Goal: Task Accomplishment & Management: Manage account settings

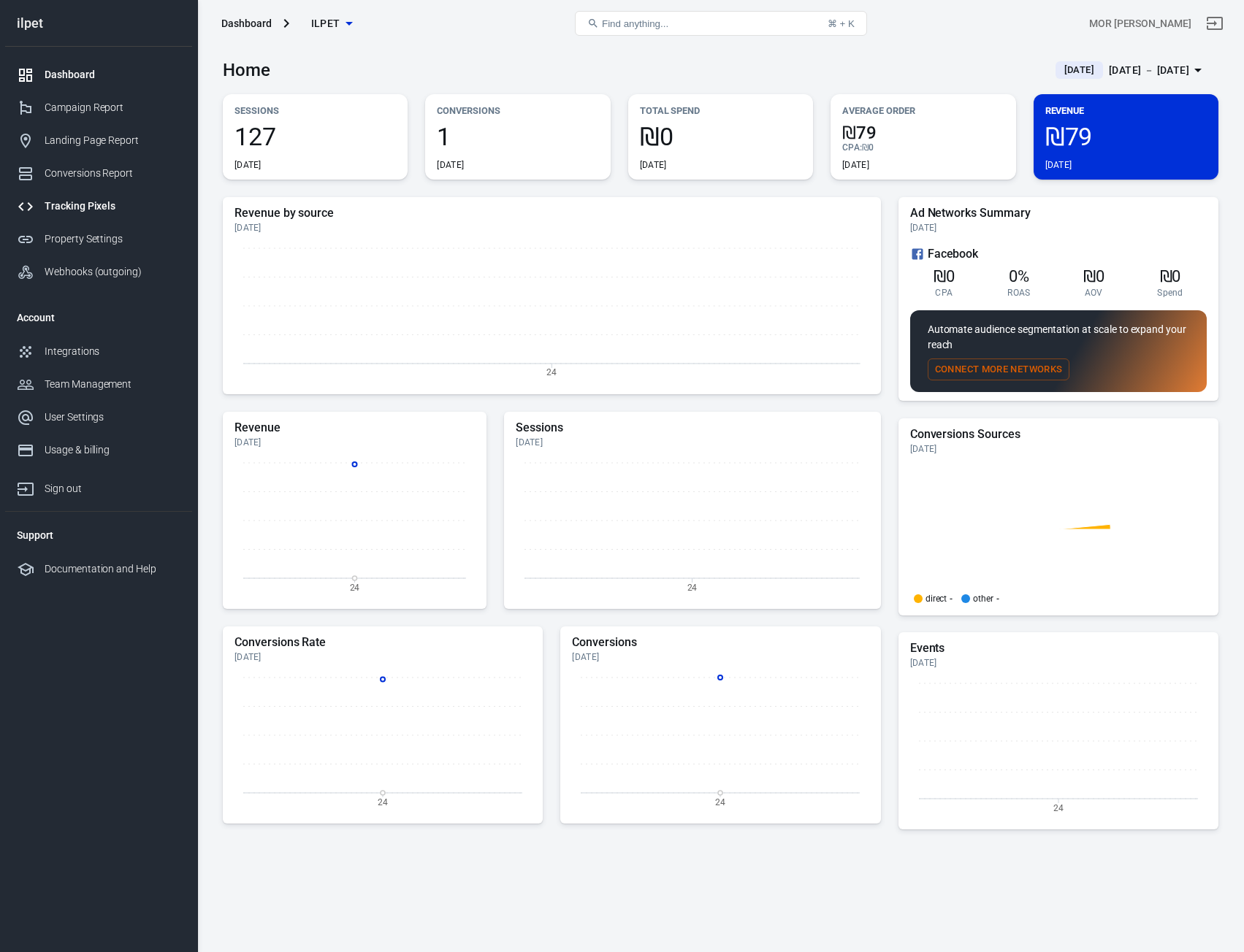
click at [89, 205] on div "Tracking Pixels" at bounding box center [113, 206] width 136 height 16
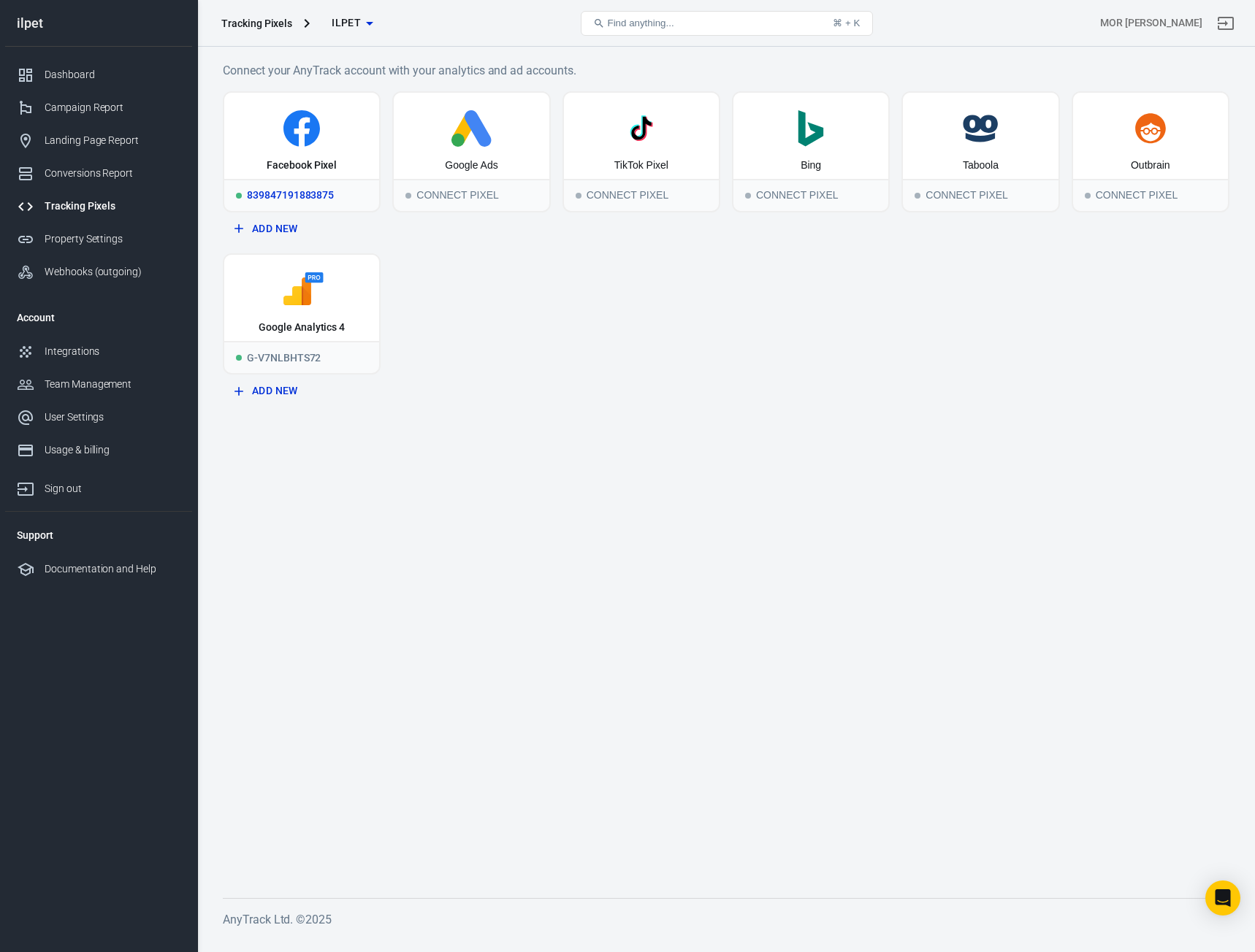
click at [335, 149] on div "Facebook Pixel" at bounding box center [302, 136] width 155 height 86
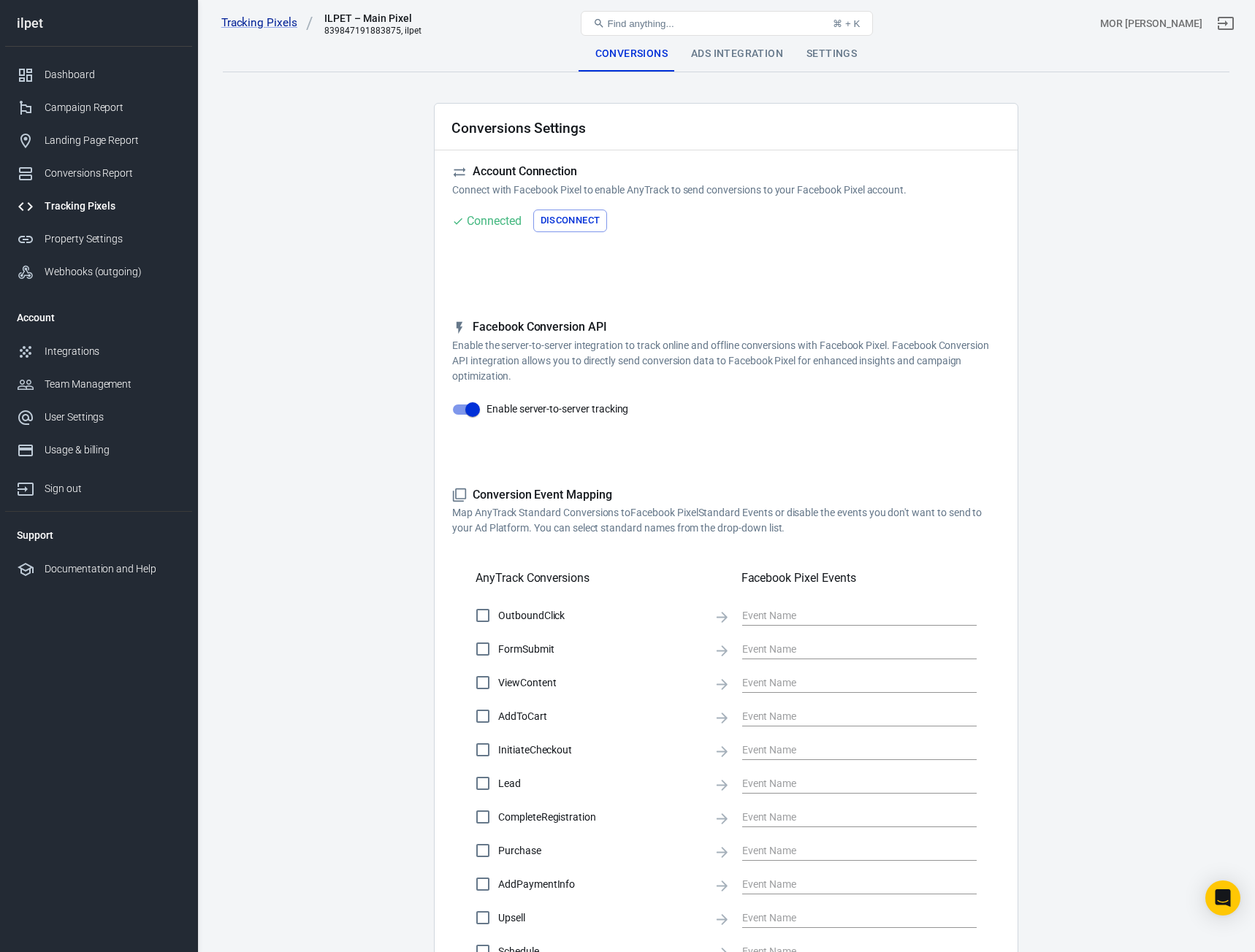
checkbox input "true"
type input "ViewContent"
checkbox input "true"
type input "SubmitApplication"
checkbox input "true"
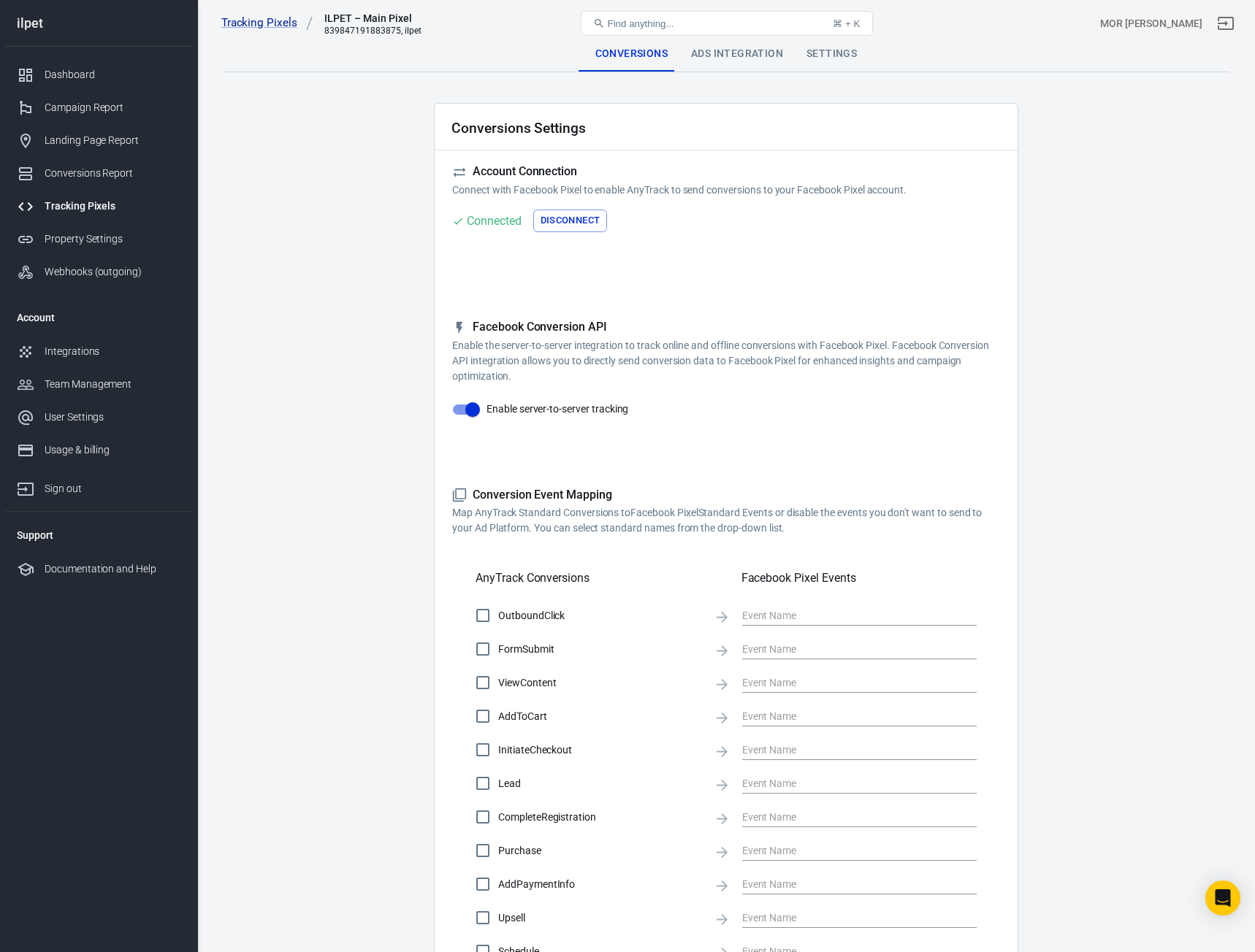
type input "ViewContent"
checkbox input "true"
type input "AddToCart"
checkbox input "true"
type input "InitiateCheckout"
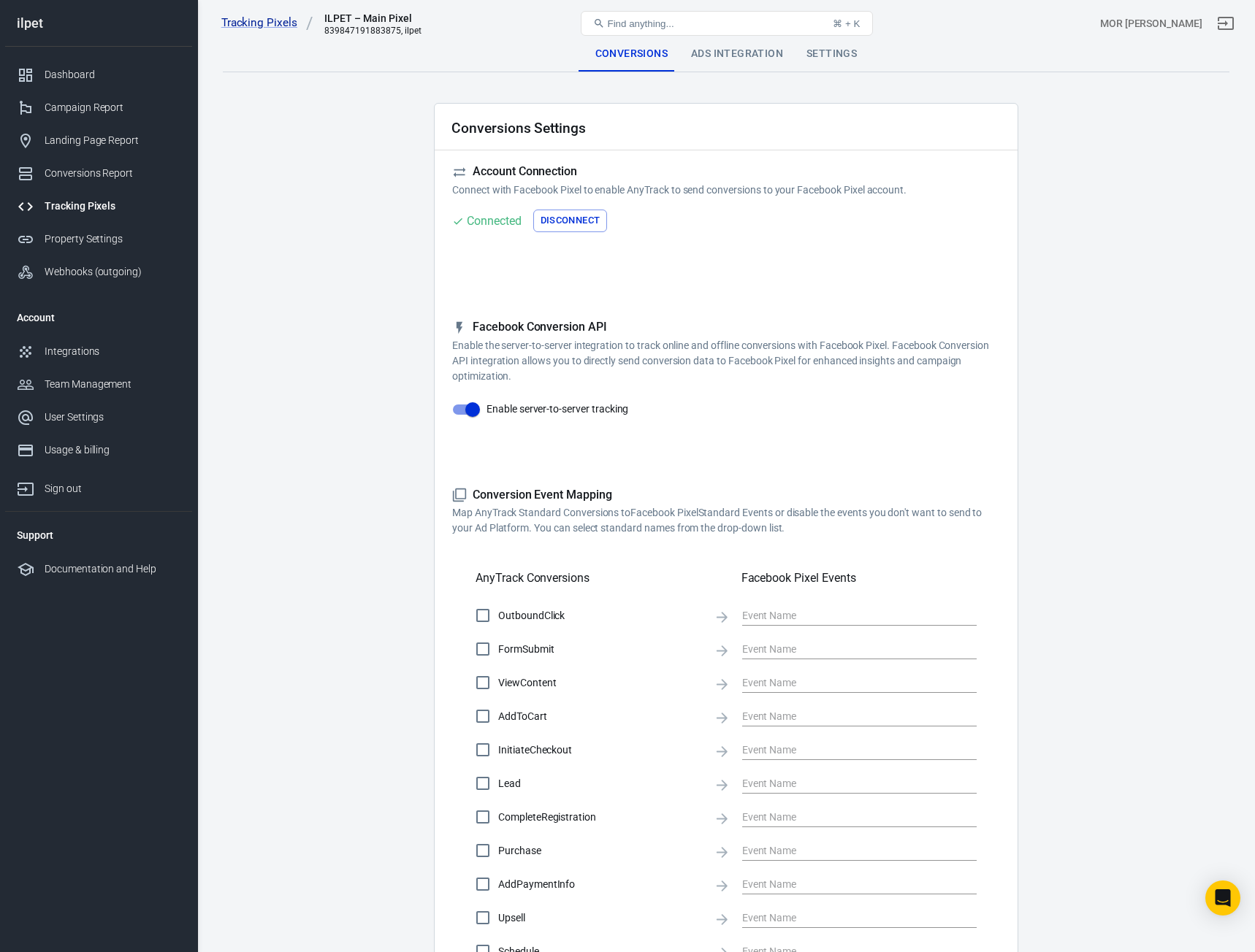
checkbox input "true"
type input "Lead"
checkbox input "true"
type input "CompleteRegistration"
checkbox input "true"
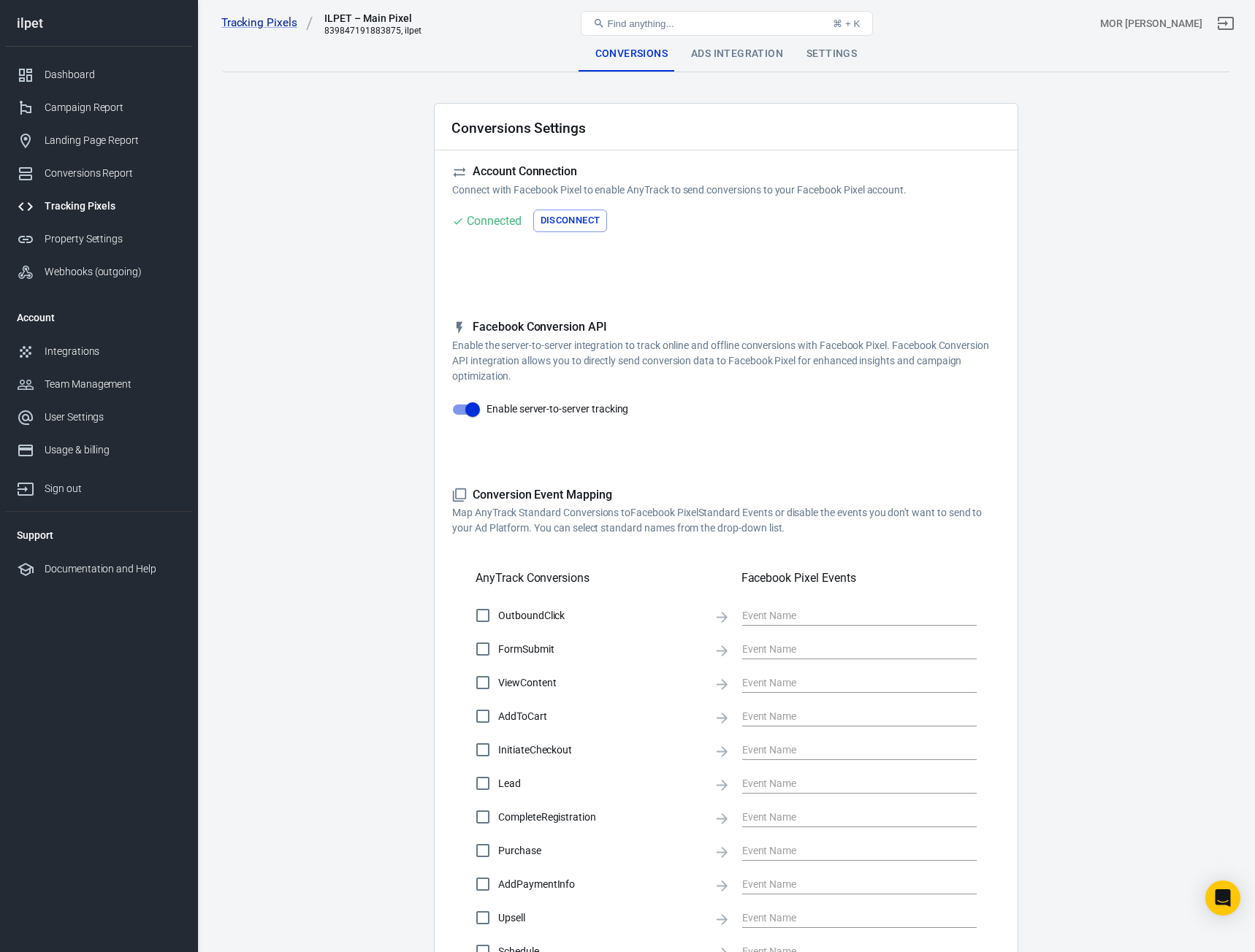
type input "Purchase"
checkbox input "true"
type input "AddPaymentInfo"
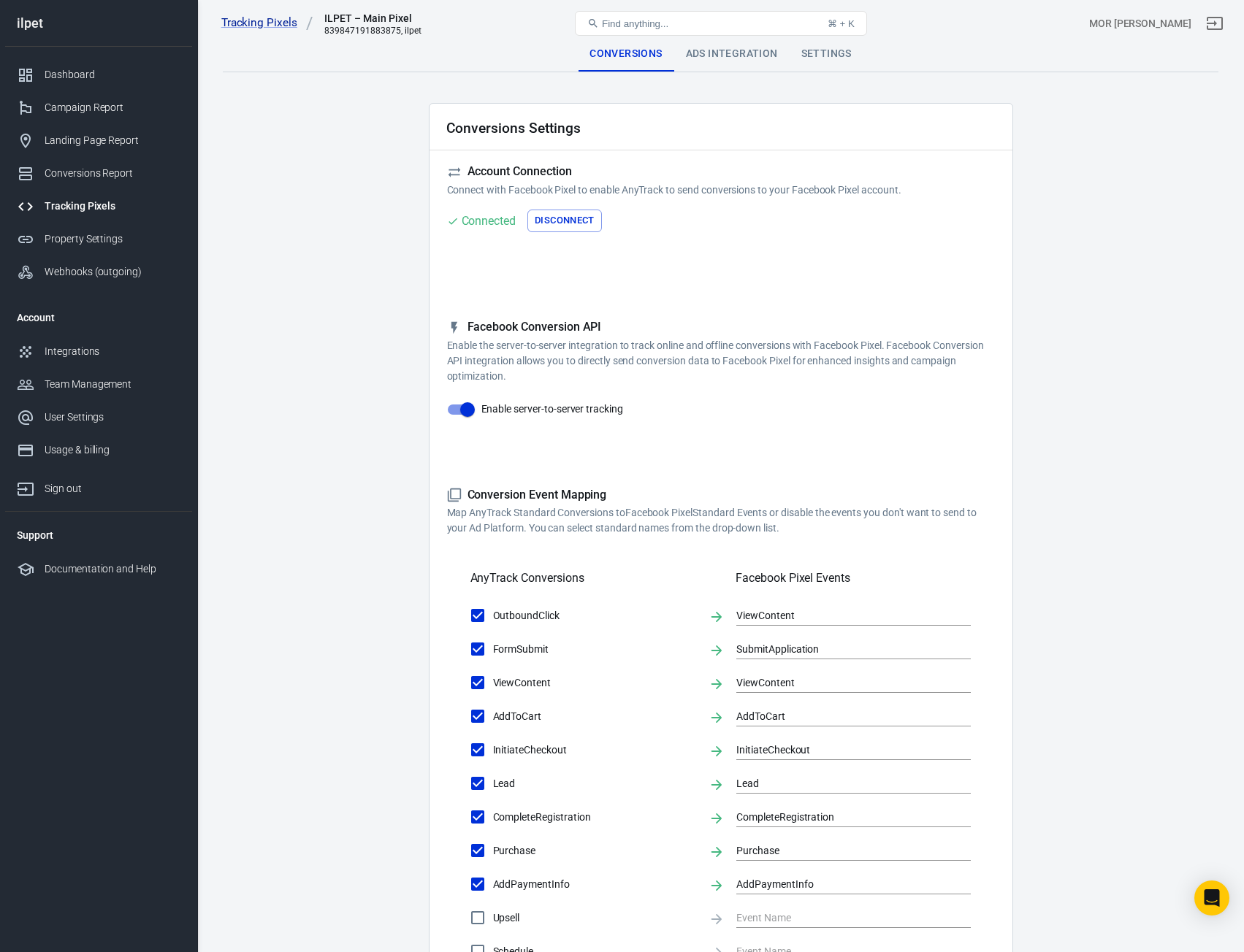
click at [719, 50] on div "Ads Integration" at bounding box center [732, 54] width 116 height 35
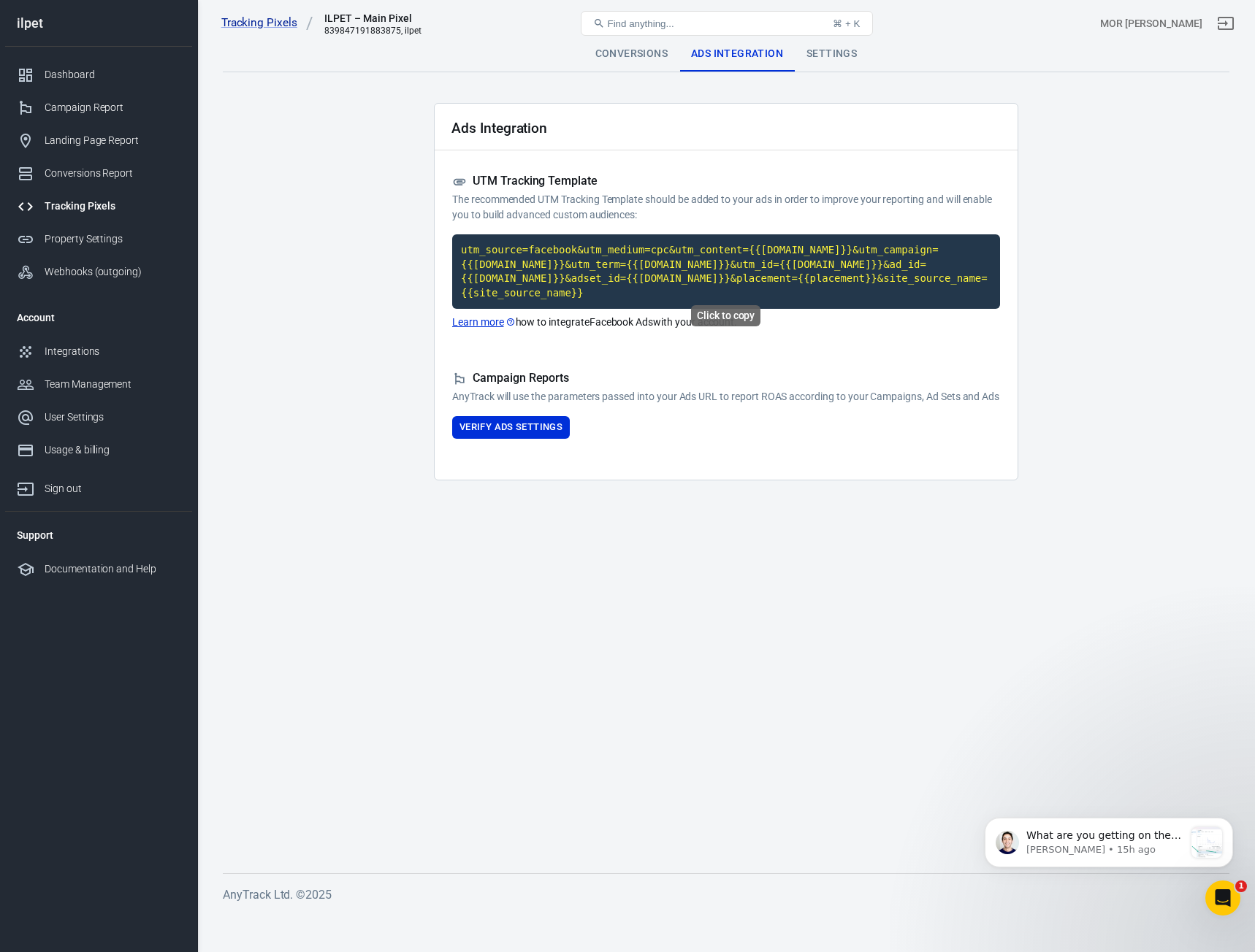
click at [654, 249] on code "utm_source=facebook&utm_medium=cpc&utm_content={{[DOMAIN_NAME]}}&utm_campaign={…" at bounding box center [726, 271] width 548 height 74
